Goal: Check status: Check status

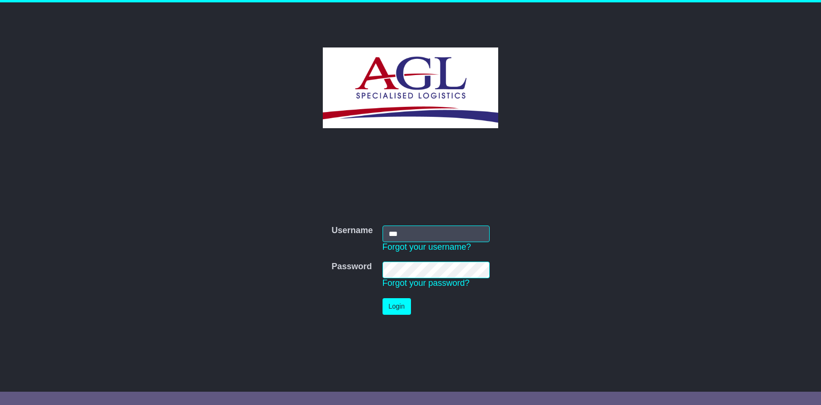
click at [406, 310] on button "Login" at bounding box center [397, 306] width 28 height 17
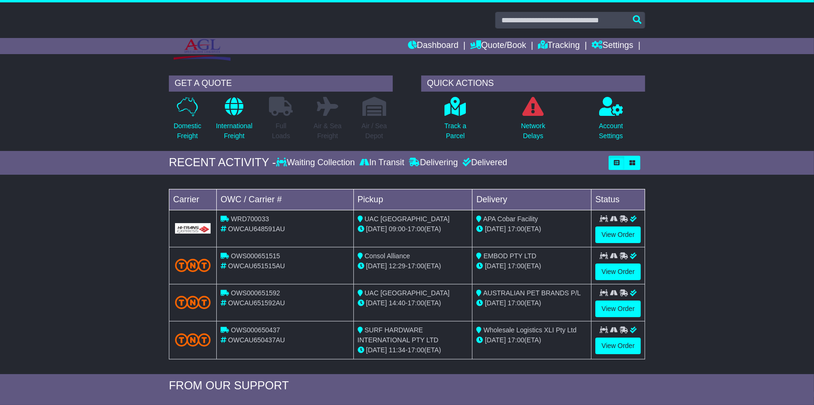
click at [477, 160] on div "Delivered" at bounding box center [483, 162] width 47 height 10
click at [630, 160] on icon "button" at bounding box center [632, 163] width 6 height 6
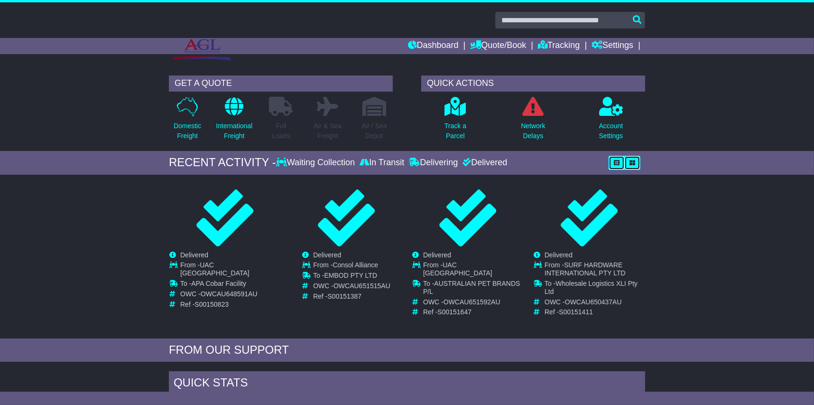
click at [618, 160] on icon "button" at bounding box center [617, 163] width 6 height 6
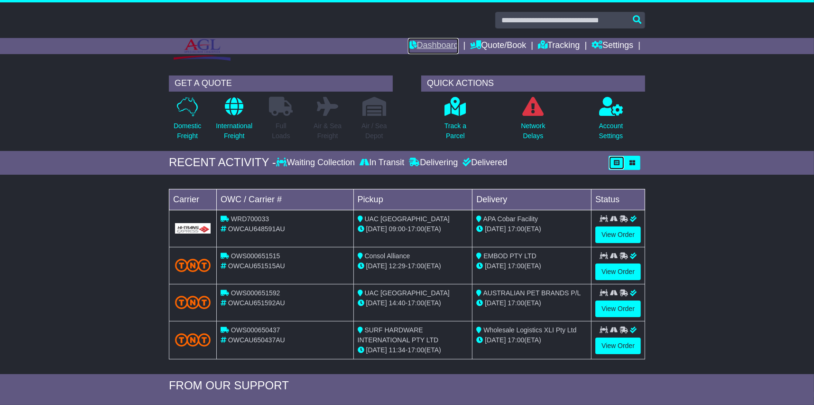
click at [436, 45] on link "Dashboard" at bounding box center [433, 46] width 51 height 16
click at [557, 41] on link "Tracking" at bounding box center [559, 46] width 42 height 16
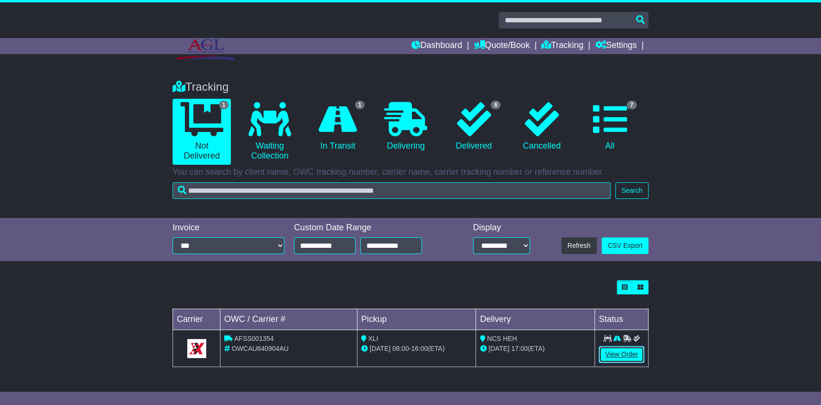
click at [622, 356] on link "View Order" at bounding box center [622, 354] width 46 height 17
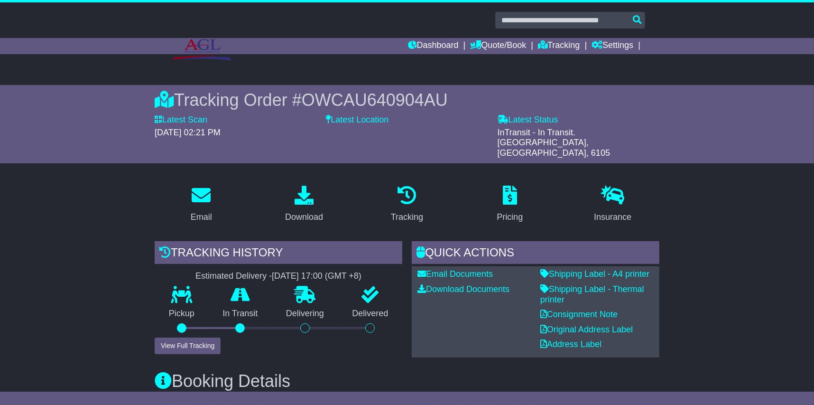
scroll to position [142, 0]
